Goal: Obtain resource: Download file/media

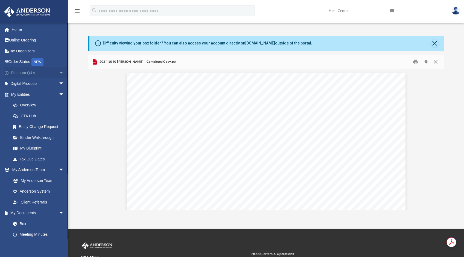
scroll to position [120, 352]
click at [44, 171] on link "My [PERSON_NAME] Team arrow_drop_down" at bounding box center [38, 170] width 69 height 11
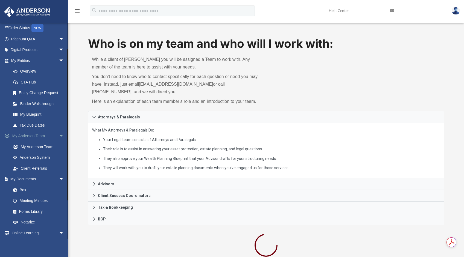
scroll to position [61, 0]
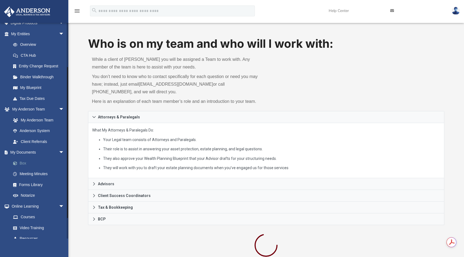
click at [28, 164] on link "Box" at bounding box center [40, 163] width 65 height 11
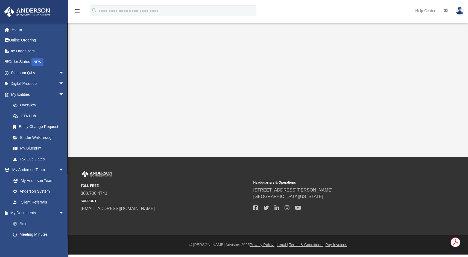
click at [22, 223] on link "Box" at bounding box center [40, 224] width 65 height 11
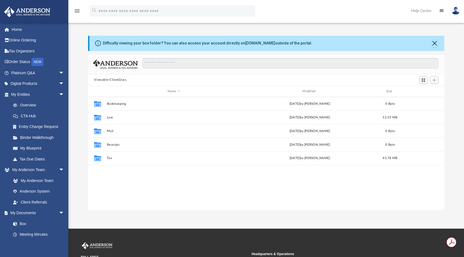
scroll to position [120, 352]
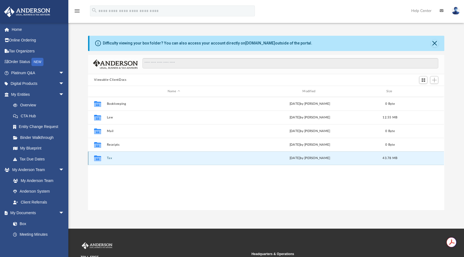
click at [110, 158] on button "Tax" at bounding box center [174, 159] width 134 height 4
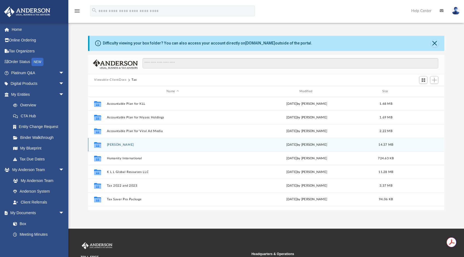
click at [122, 144] on button "[PERSON_NAME]" at bounding box center [173, 145] width 132 height 4
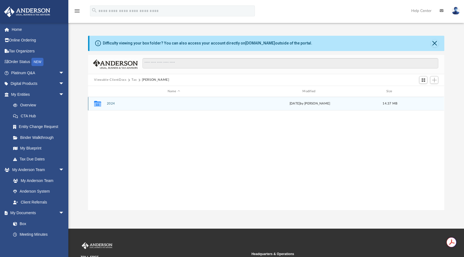
click at [108, 103] on button "2024" at bounding box center [174, 104] width 134 height 4
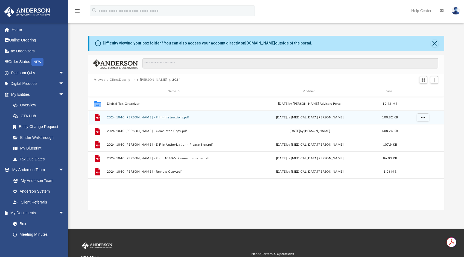
click at [151, 115] on div "File 2024 1040 Adeyemo, Luqman - Filing Instructions.pdf Fri Sep 26 2025 by Nik…" at bounding box center [266, 118] width 356 height 14
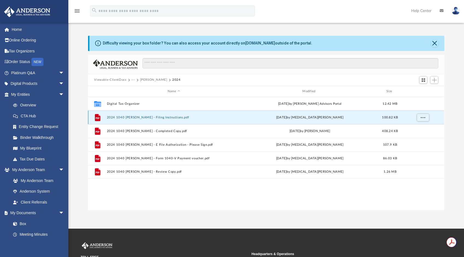
click at [151, 117] on button "2024 1040 [PERSON_NAME] - Filing Instructions.pdf" at bounding box center [174, 118] width 134 height 4
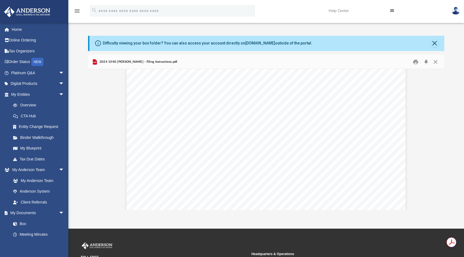
scroll to position [122, 0]
